Goal: Task Accomplishment & Management: Use online tool/utility

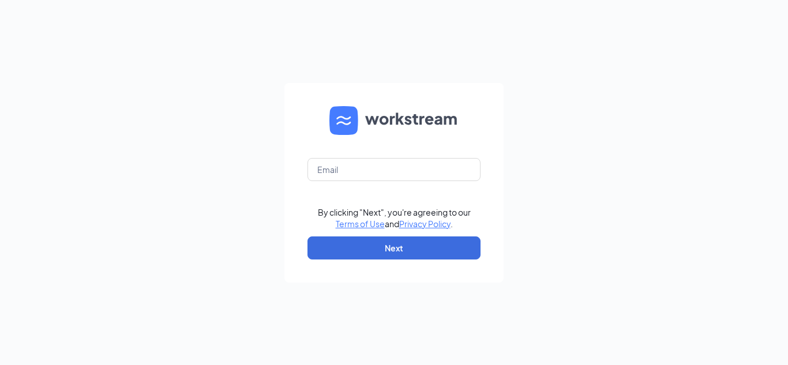
click at [163, 237] on div "By clicking "Next", you're agreeing to our Terms of Use and Privacy Policy . Ne…" at bounding box center [394, 182] width 788 height 365
click at [342, 165] on input "text" at bounding box center [394, 169] width 173 height 23
type input "[PERSON_NAME][EMAIL_ADDRESS][PERSON_NAME][DOMAIN_NAME]"
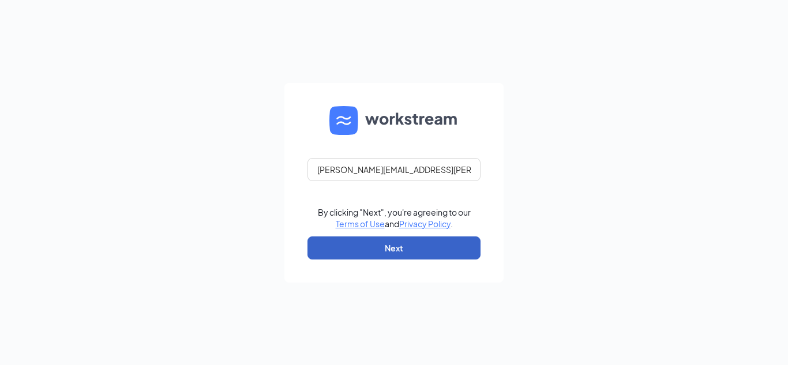
click at [417, 249] on button "Next" at bounding box center [394, 248] width 173 height 23
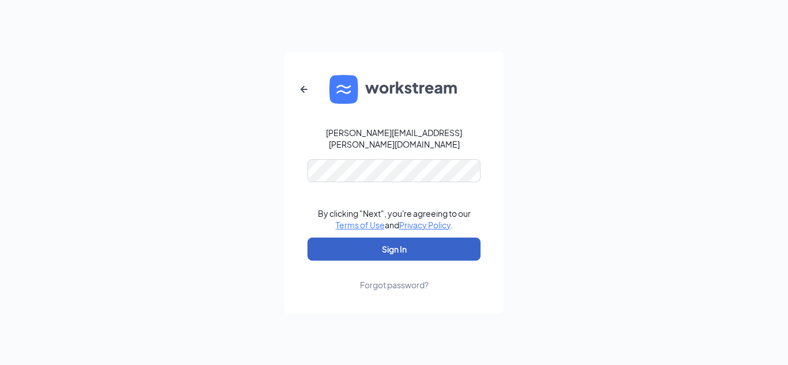
click at [431, 243] on button "Sign In" at bounding box center [394, 249] width 173 height 23
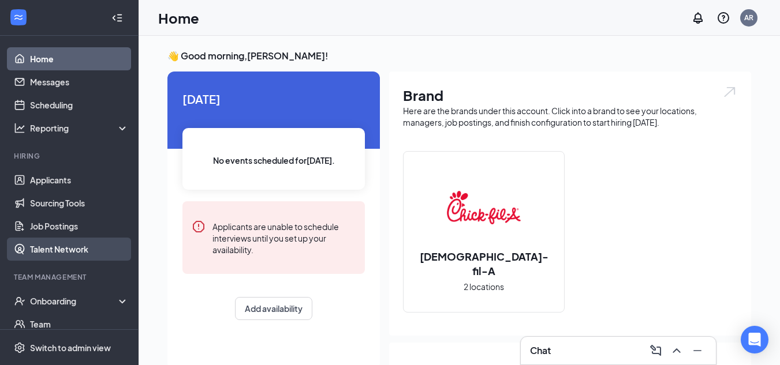
scroll to position [57, 0]
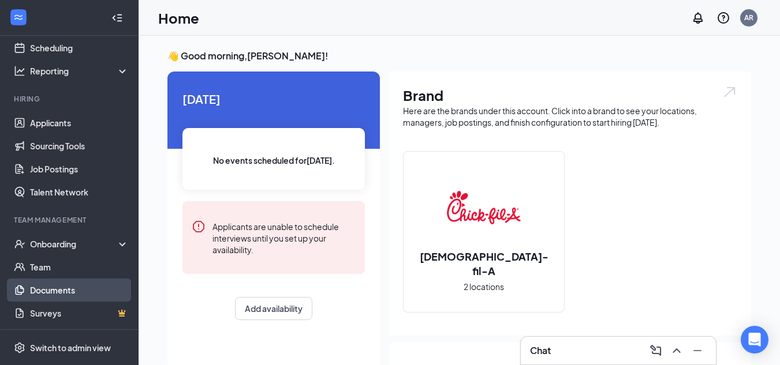
click at [55, 297] on link "Documents" at bounding box center [79, 290] width 99 height 23
